Goal: Transaction & Acquisition: Purchase product/service

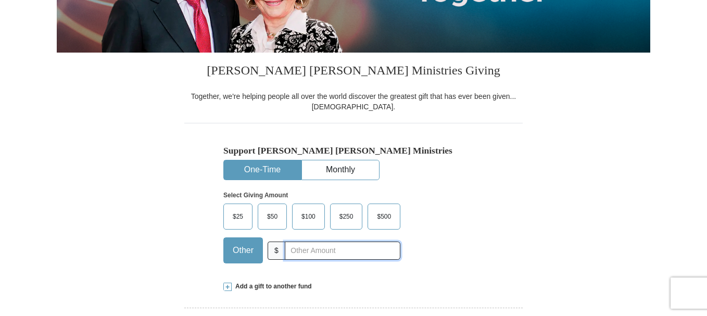
drag, startPoint x: 292, startPoint y: 250, endPoint x: 330, endPoint y: 243, distance: 38.7
click at [311, 245] on input "text" at bounding box center [343, 251] width 116 height 18
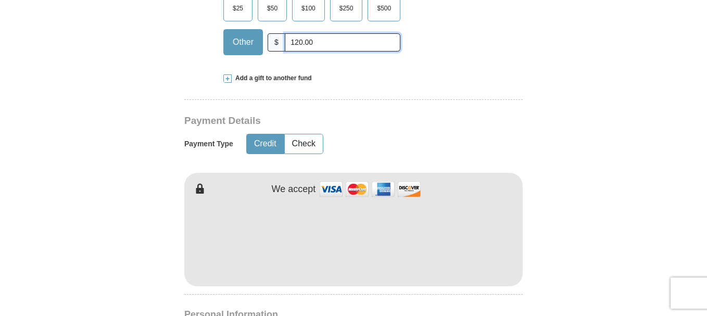
scroll to position [469, 0]
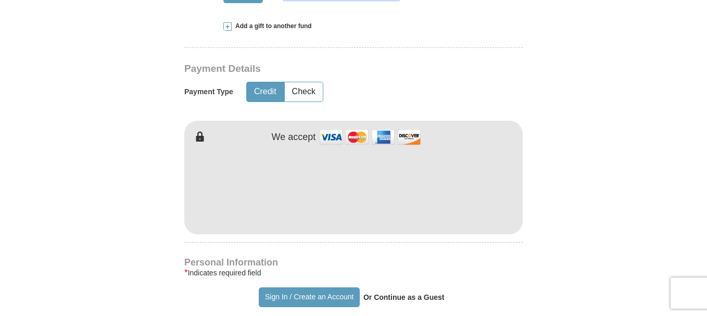
type input "120.00"
click at [620, 164] on form "Already have an account? Sign in for faster giving. Don't have an account? Crea…" at bounding box center [354, 212] width 594 height 1278
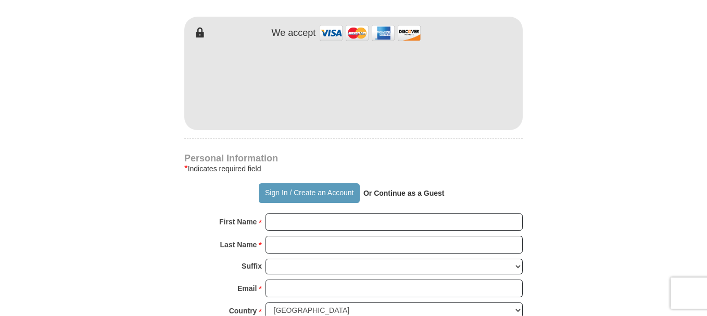
scroll to position [625, 0]
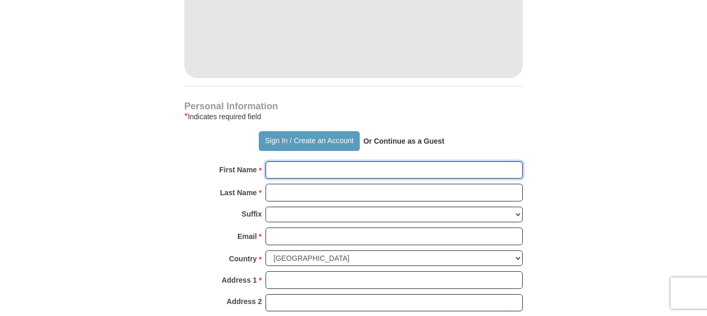
click at [279, 170] on input "First Name *" at bounding box center [394, 170] width 257 height 18
type input "[PERSON_NAME]"
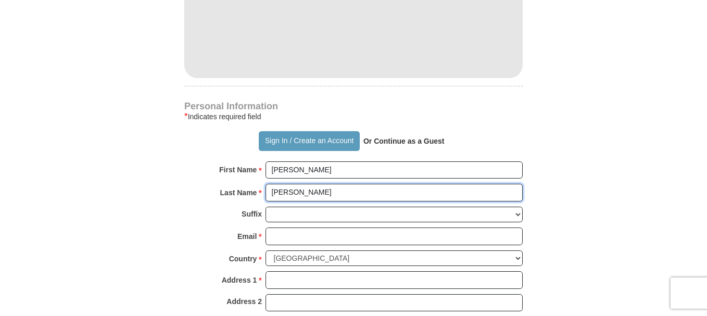
type input "[PERSON_NAME]"
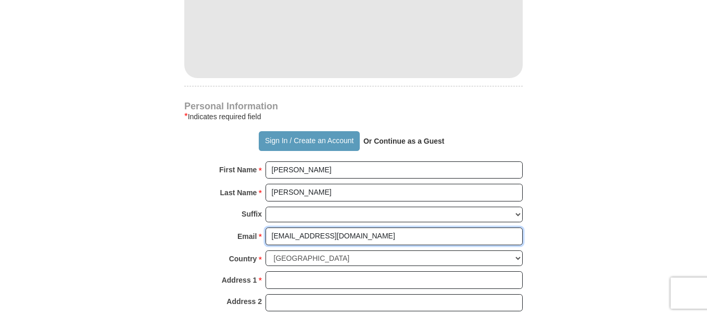
type input "[EMAIL_ADDRESS][DOMAIN_NAME]"
click at [602, 178] on form "Already have an account? Sign in for faster giving. Don't have an account? Crea…" at bounding box center [354, 56] width 594 height 1278
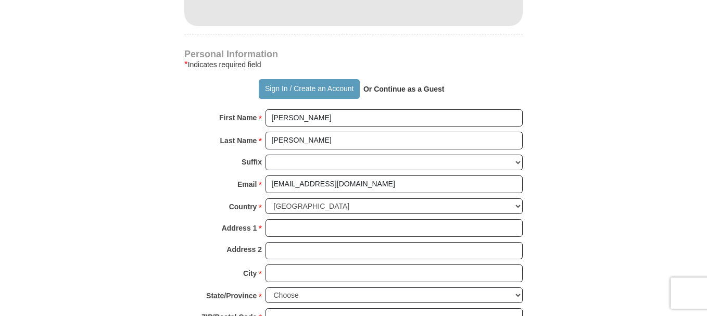
scroll to position [729, 0]
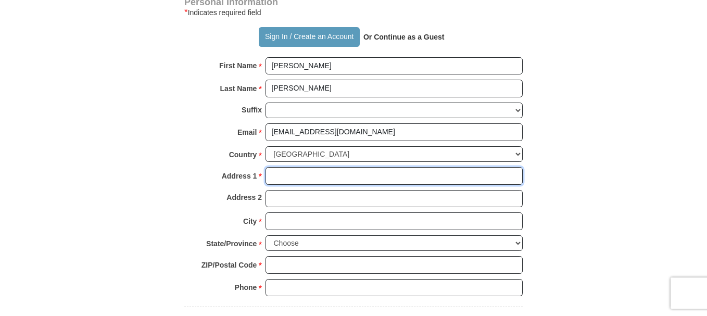
drag, startPoint x: 279, startPoint y: 174, endPoint x: 286, endPoint y: 173, distance: 7.8
click at [282, 174] on input "Address 1 *" at bounding box center [394, 176] width 257 height 18
type input "[STREET_ADDRESS]"
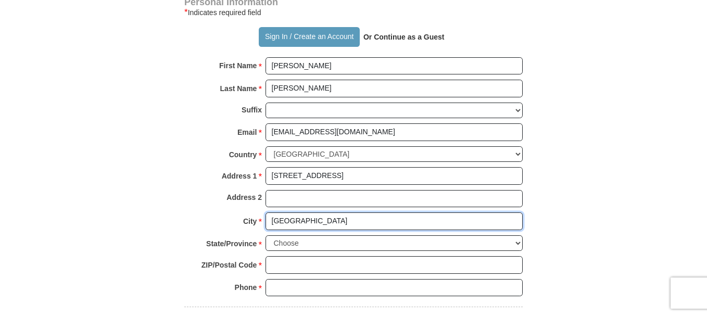
type input "[GEOGRAPHIC_DATA]"
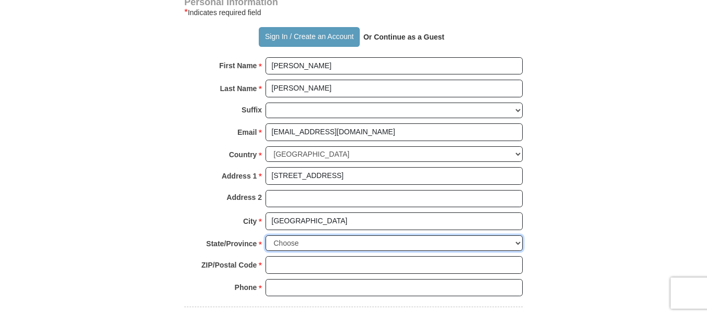
click at [518, 242] on select "Choose [US_STATE] [US_STATE] [US_STATE] [US_STATE] [US_STATE] Armed Forces Amer…" at bounding box center [394, 243] width 257 height 16
select select "CA"
click at [266, 235] on select "Choose [US_STATE] [US_STATE] [US_STATE] [US_STATE] [US_STATE] Armed Forces Amer…" at bounding box center [394, 243] width 257 height 16
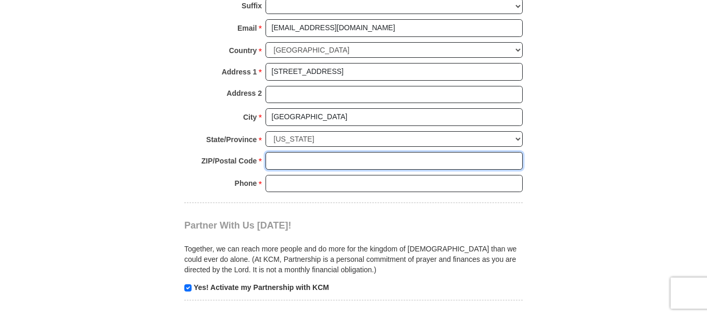
click at [289, 163] on input "ZIP/Postal Code *" at bounding box center [394, 161] width 257 height 18
type input "95621"
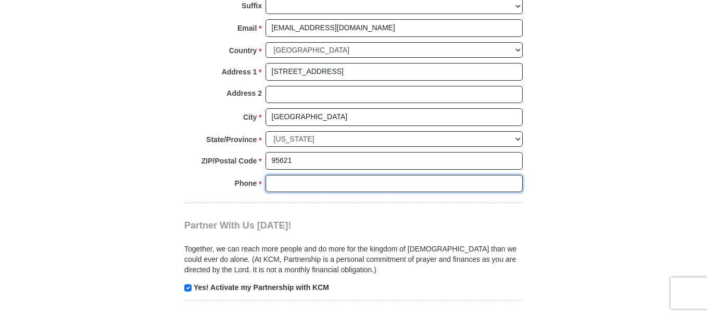
click at [284, 182] on input "Phone * *" at bounding box center [394, 184] width 257 height 18
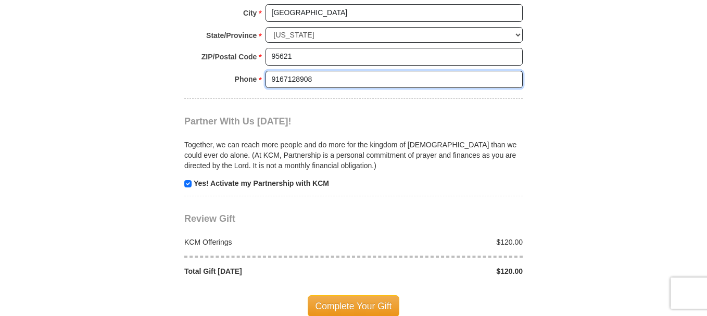
scroll to position [990, 0]
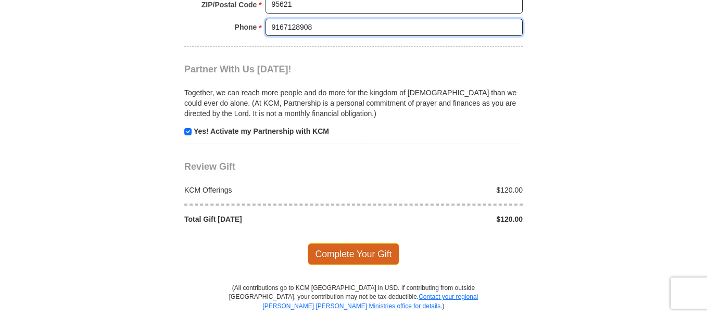
type input "9167128908"
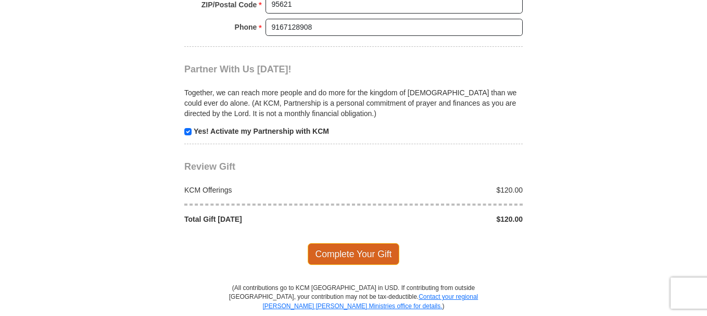
click at [359, 252] on span "Complete Your Gift" at bounding box center [354, 254] width 92 height 22
